Goal: Navigation & Orientation: Find specific page/section

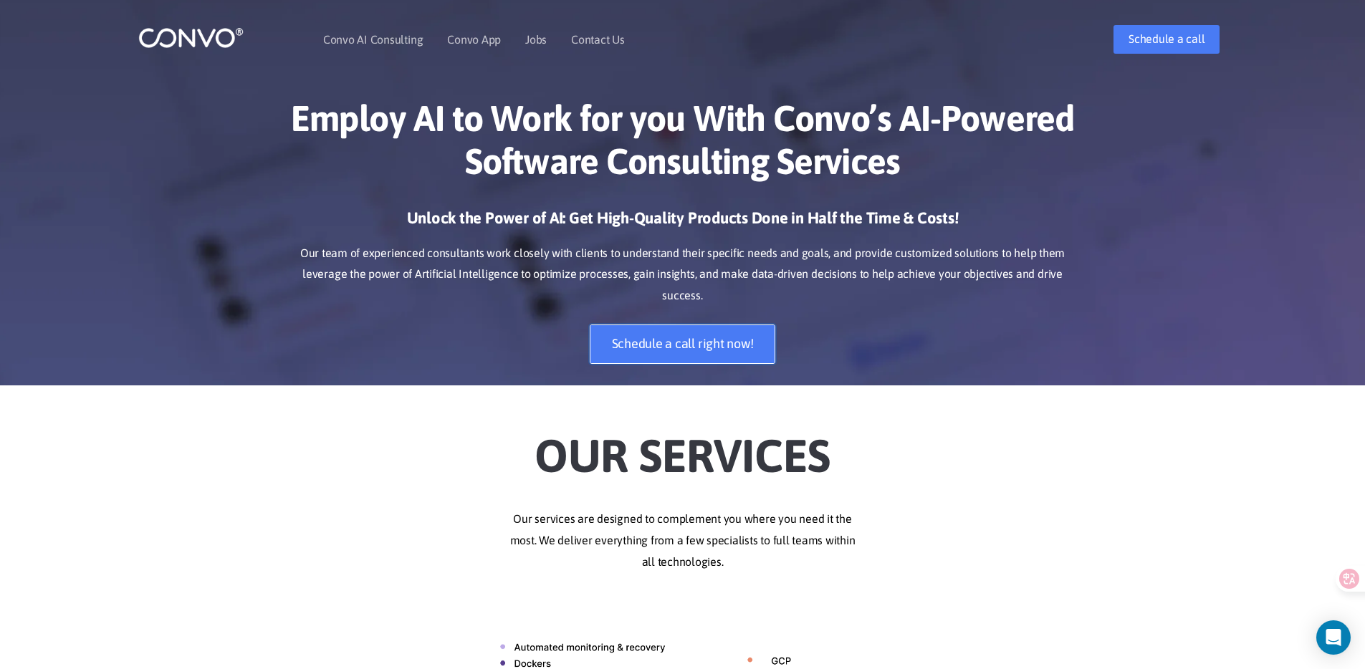
click at [696, 328] on link "Schedule a call right now!" at bounding box center [683, 344] width 186 height 39
click at [381, 35] on link "Convo AI Consulting" at bounding box center [373, 39] width 100 height 11
click at [371, 45] on link "Convo AI Consulting" at bounding box center [373, 39] width 100 height 11
click at [533, 41] on link "Jobs" at bounding box center [536, 39] width 22 height 11
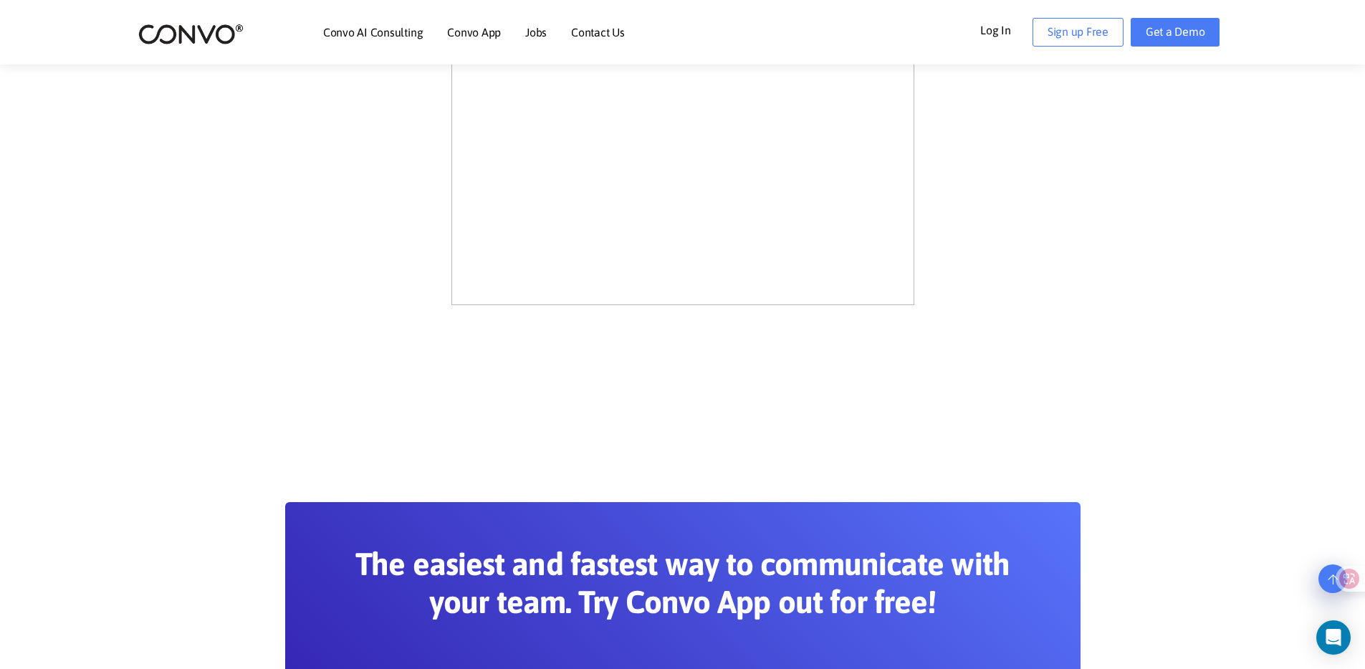
scroll to position [1363, 0]
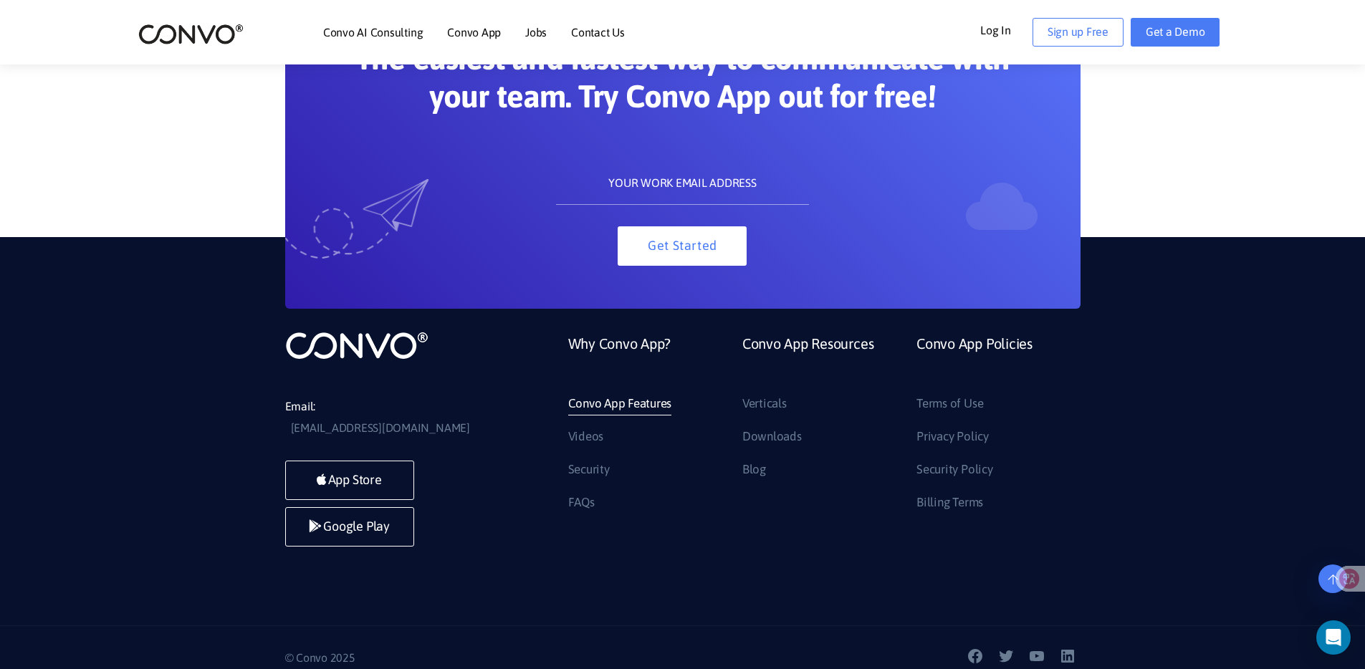
click at [667, 402] on link "Convo App Features" at bounding box center [620, 404] width 104 height 23
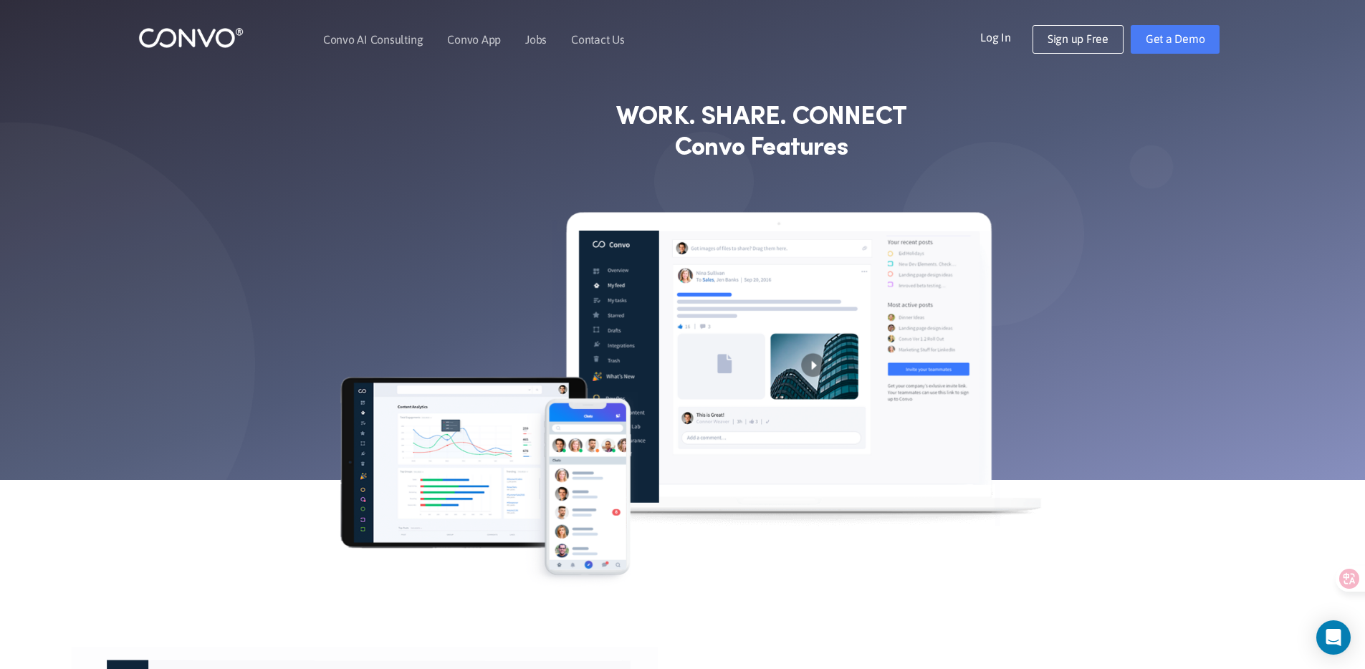
click at [209, 53] on div at bounding box center [219, 39] width 163 height 33
click at [208, 44] on img at bounding box center [190, 38] width 105 height 22
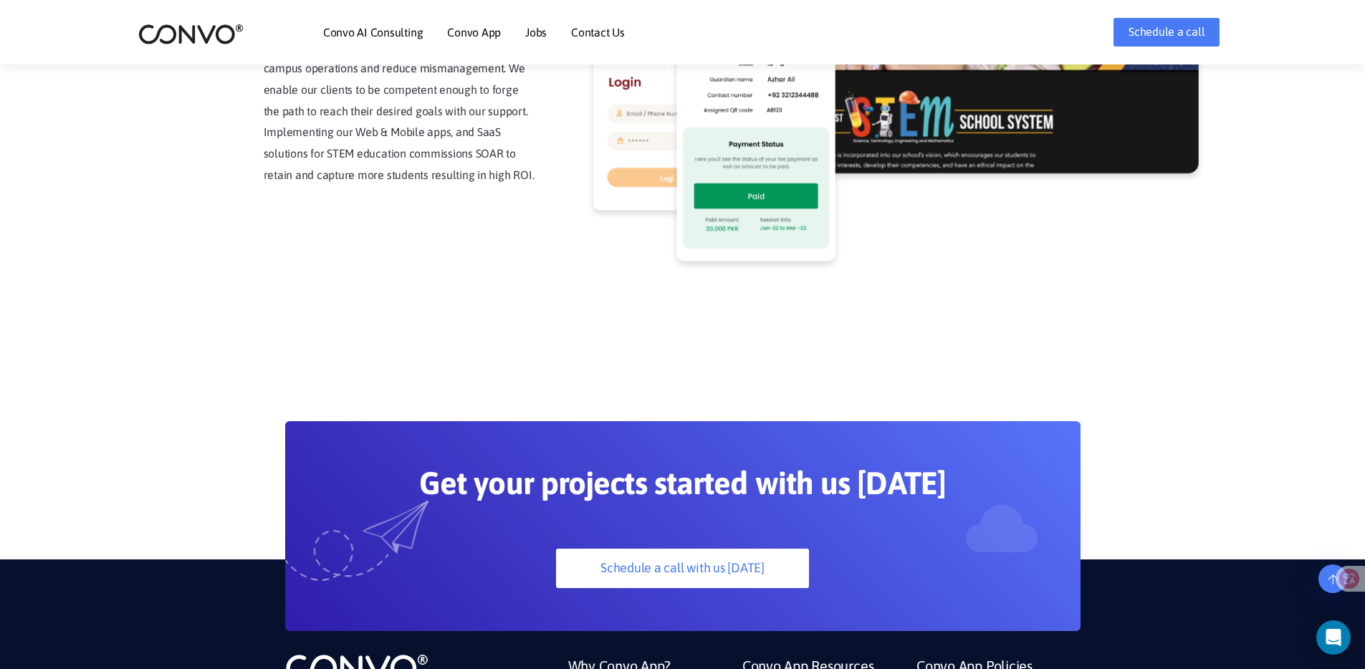
scroll to position [4012, 0]
